Goal: Task Accomplishment & Management: Manage account settings

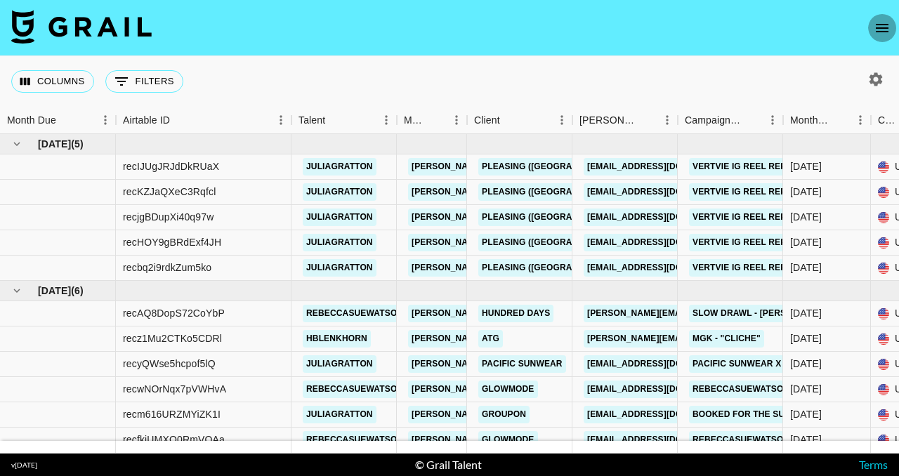
click at [885, 37] on button "open drawer" at bounding box center [882, 28] width 28 height 28
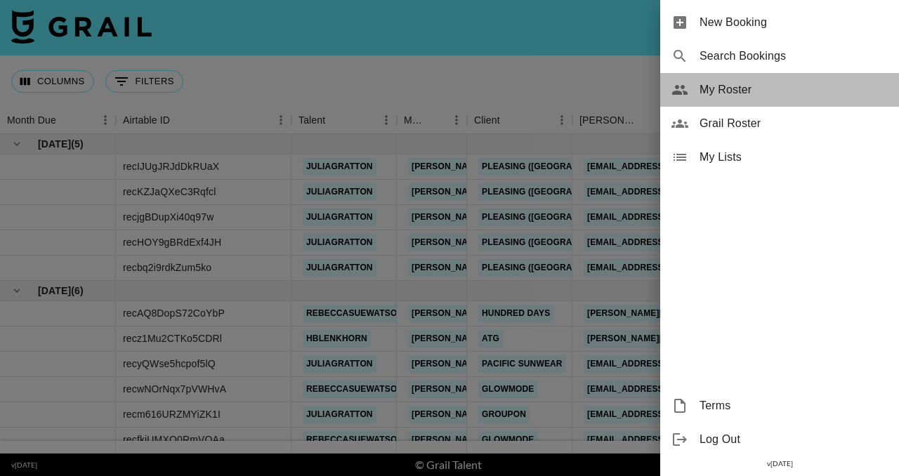
click at [760, 95] on span "My Roster" at bounding box center [793, 89] width 188 height 17
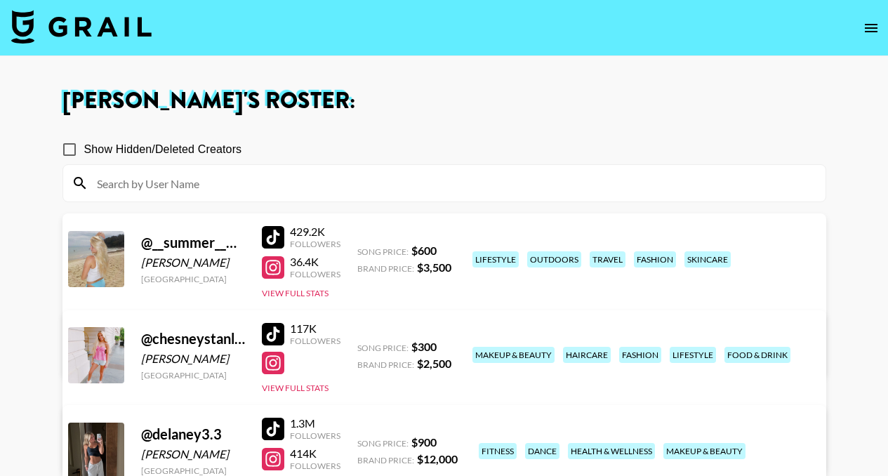
click at [449, 441] on link "View/Edit Details" at bounding box center [269, 448] width 362 height 14
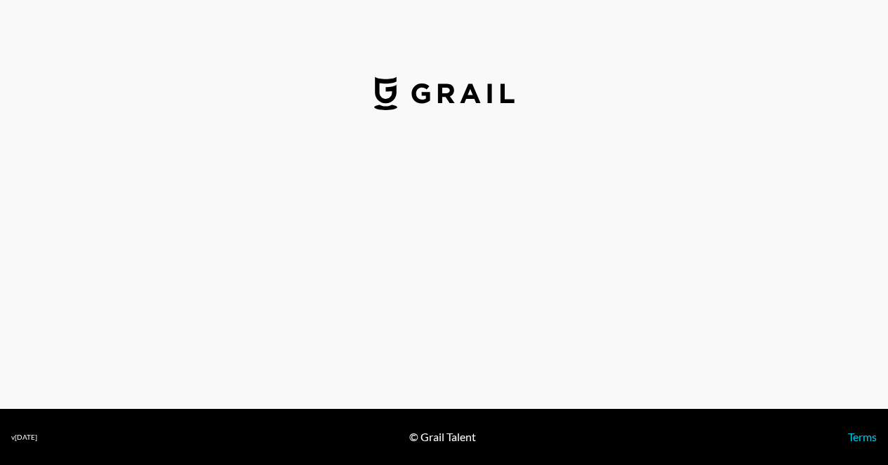
select select "USD"
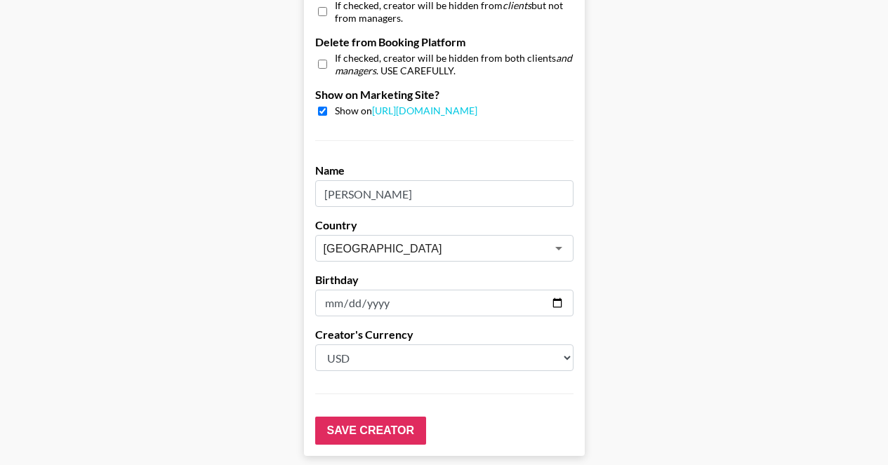
scroll to position [1439, 0]
